Goal: Task Accomplishment & Management: Use online tool/utility

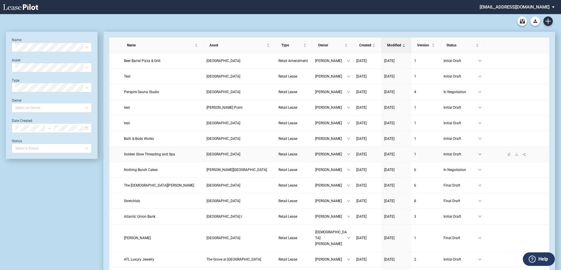
click at [144, 155] on span "Golden Glow Threading and Spa" at bounding box center [149, 154] width 51 height 4
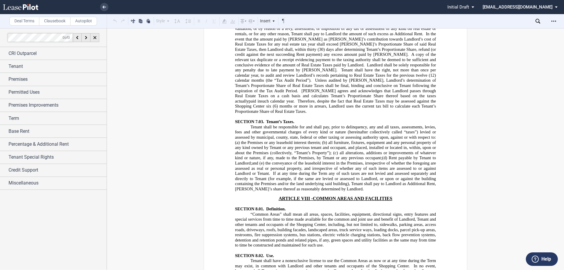
scroll to position [3461, 0]
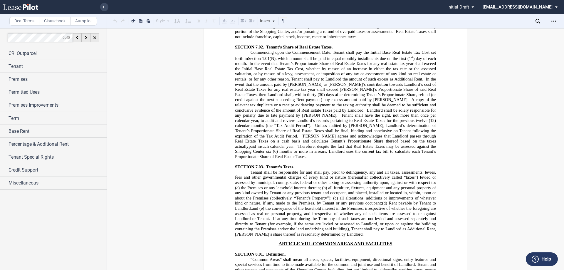
click at [356, 185] on span "all furniture, fixtures, equipment and any personal property of any kind owned …" at bounding box center [336, 192] width 202 height 15
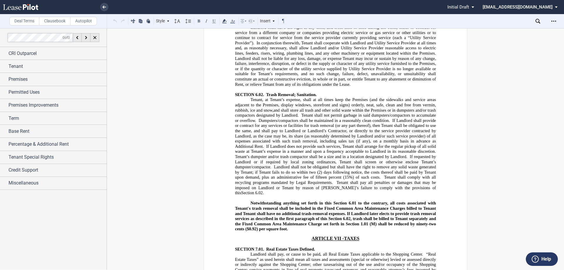
click at [354, 201] on span "Notwithstanding anything set forth in this Section 6.01 to the contrary, all co…" at bounding box center [336, 216] width 202 height 31
click at [556, 23] on icon "Open Lease options menu" at bounding box center [553, 21] width 5 height 5
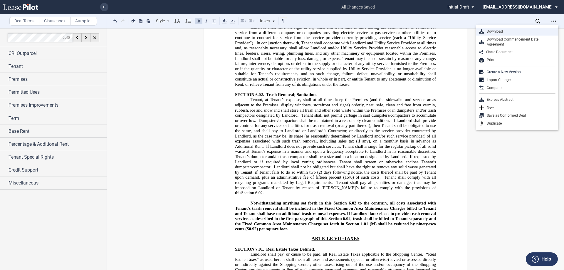
click at [497, 32] on div "Download" at bounding box center [520, 31] width 72 height 5
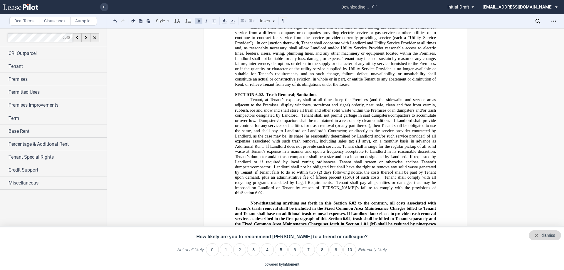
click at [555, 234] on div "dismiss" at bounding box center [548, 236] width 14 height 6
